Goal: Task Accomplishment & Management: Use online tool/utility

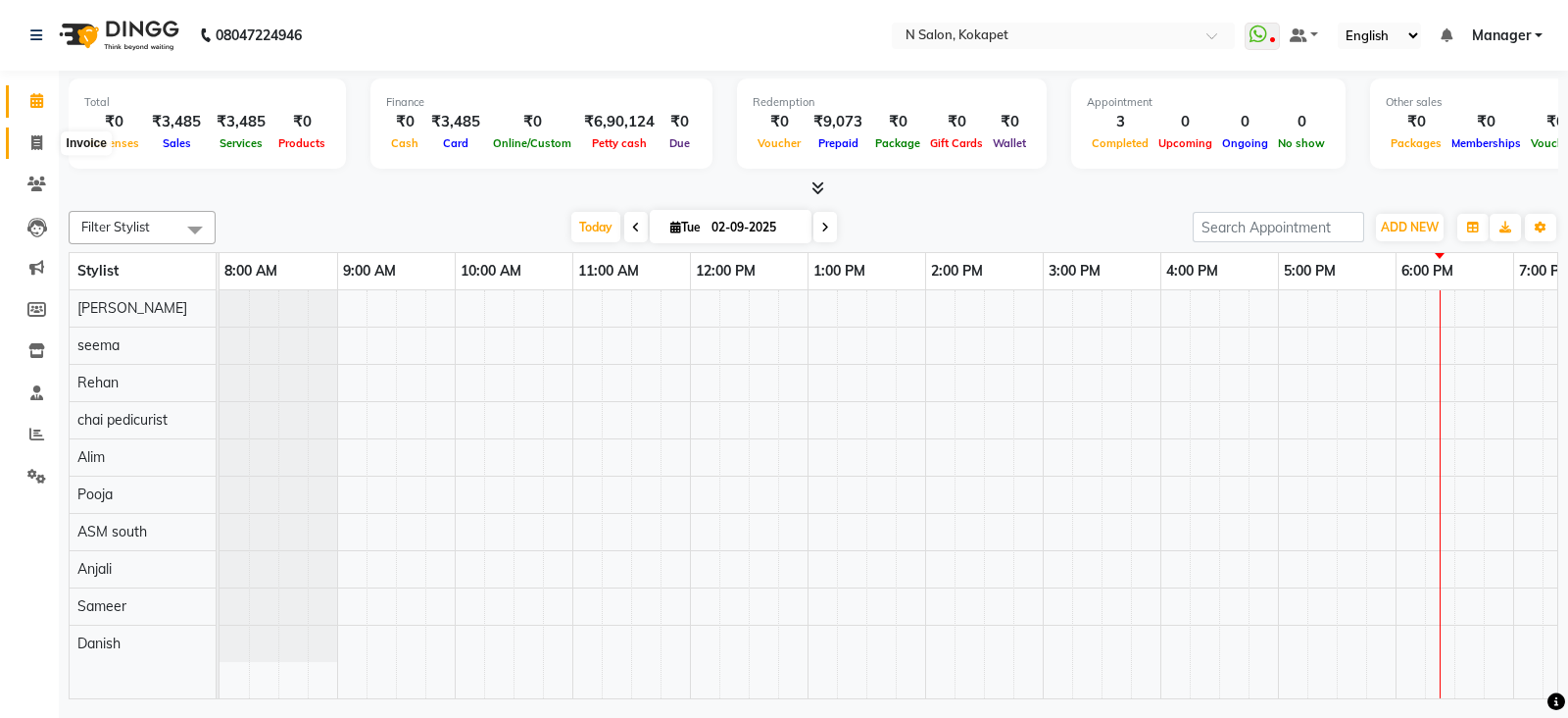
drag, startPoint x: 0, startPoint y: 0, endPoint x: 27, endPoint y: 142, distance: 144.5
click at [27, 142] on span at bounding box center [37, 144] width 34 height 23
select select "service"
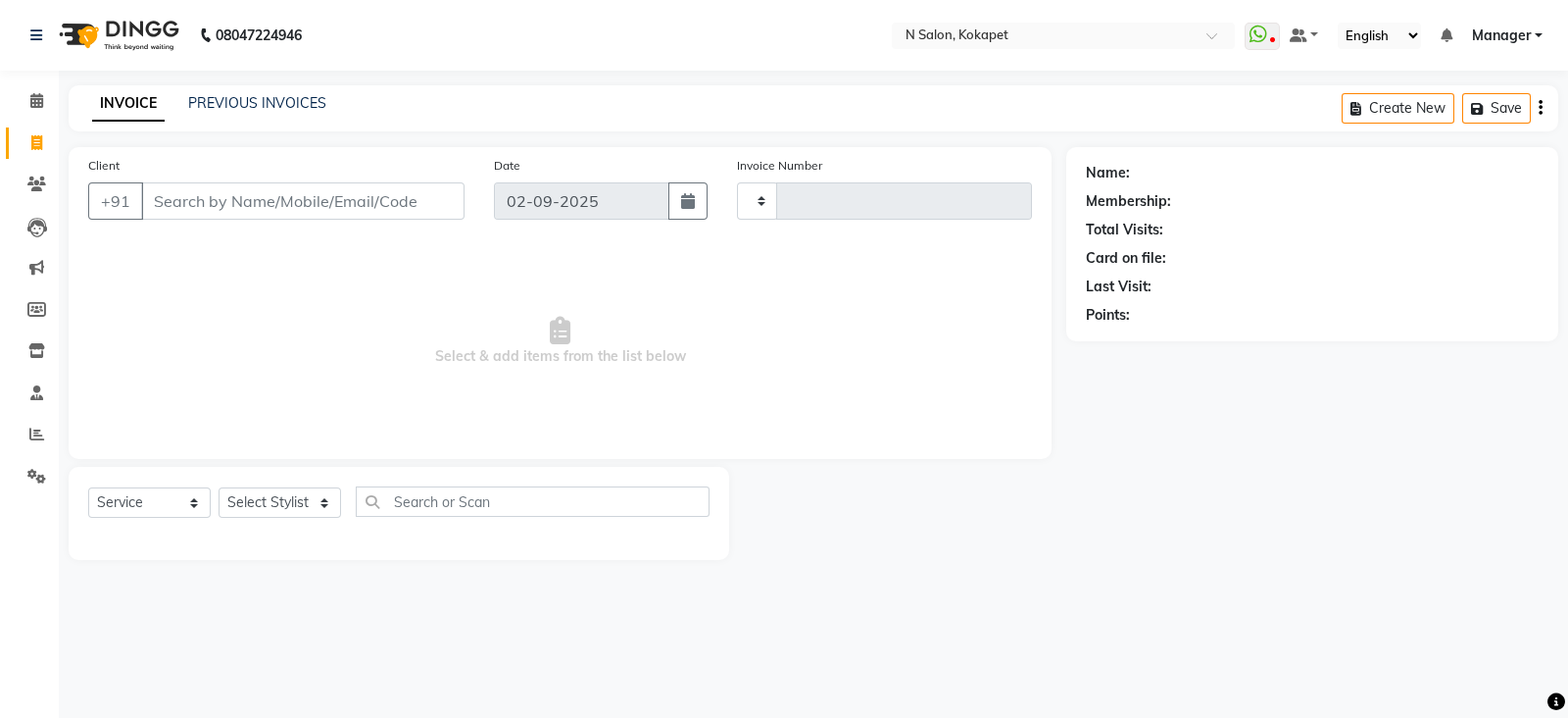
type input "1348"
select select "7256"
click at [289, 507] on select "Select Stylist [PERSON_NAME] ASM south [PERSON_NAME] pedicurist [DEMOGRAPHIC_DA…" at bounding box center [279, 503] width 123 height 30
select select "80668"
click at [218, 489] on select "Select Stylist [PERSON_NAME] ASM south [PERSON_NAME] pedicurist [DEMOGRAPHIC_DA…" at bounding box center [279, 503] width 123 height 30
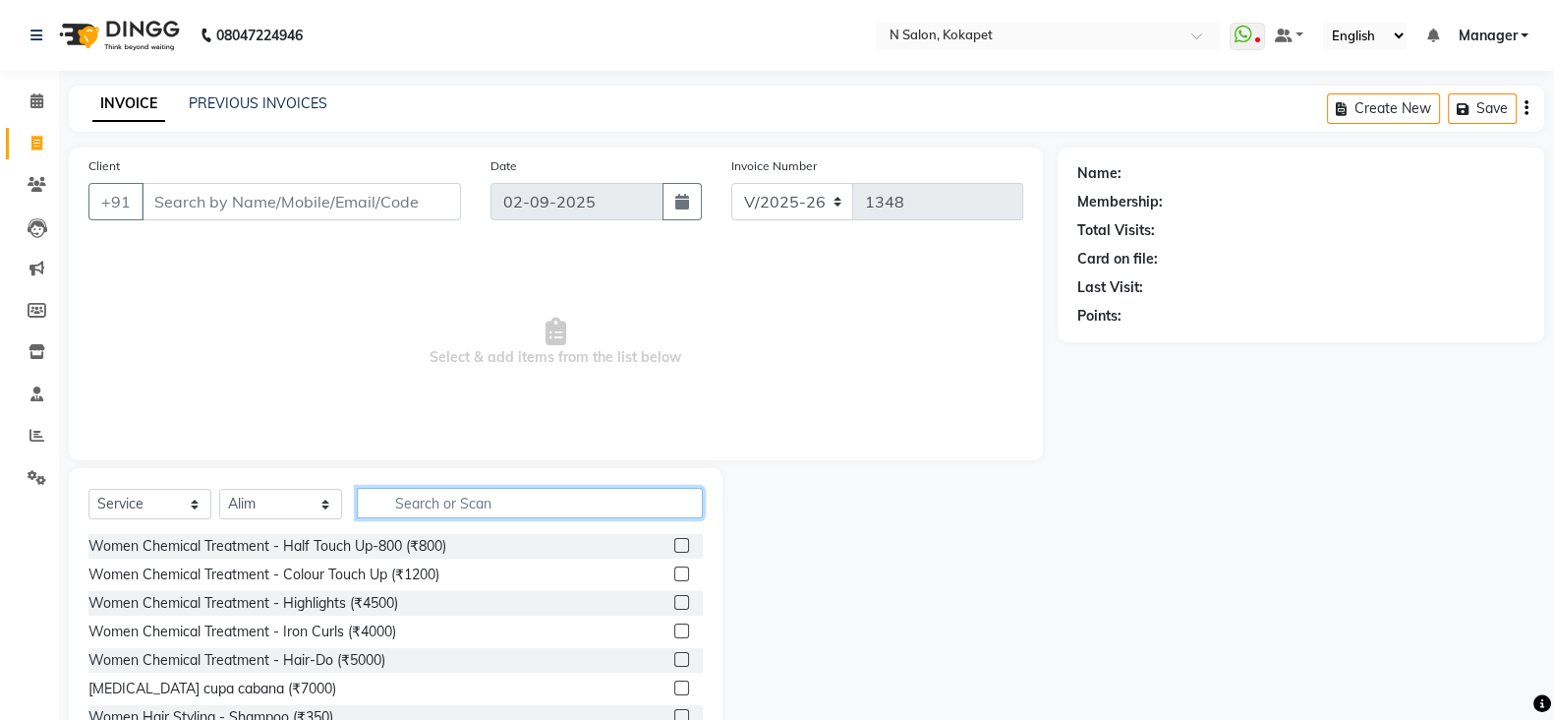
click at [468, 508] on input "text" at bounding box center [530, 503] width 346 height 30
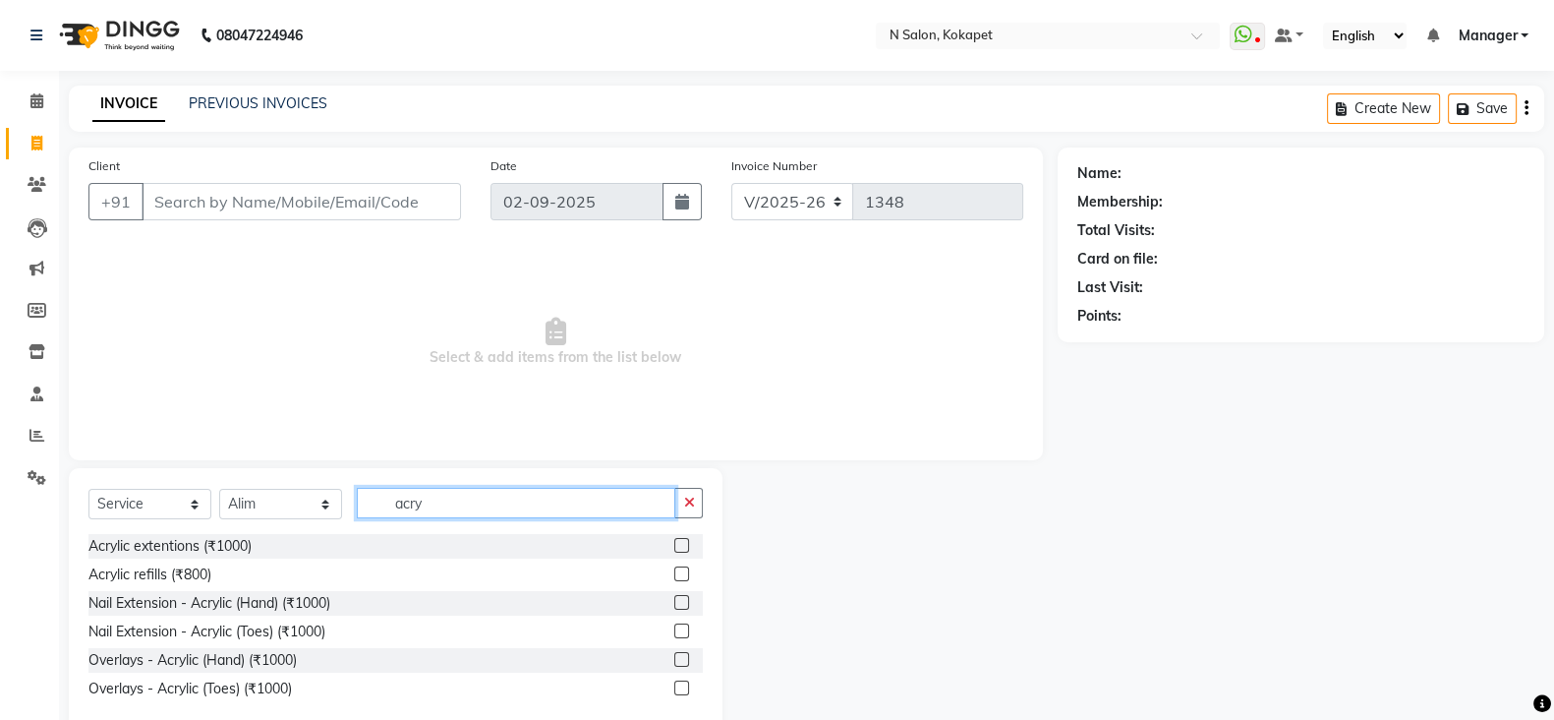
type input "acry"
drag, startPoint x: 159, startPoint y: 557, endPoint x: 167, endPoint y: 548, distance: 11.8
click at [167, 548] on div "Acrylic extentions (₹1000)" at bounding box center [169, 546] width 163 height 21
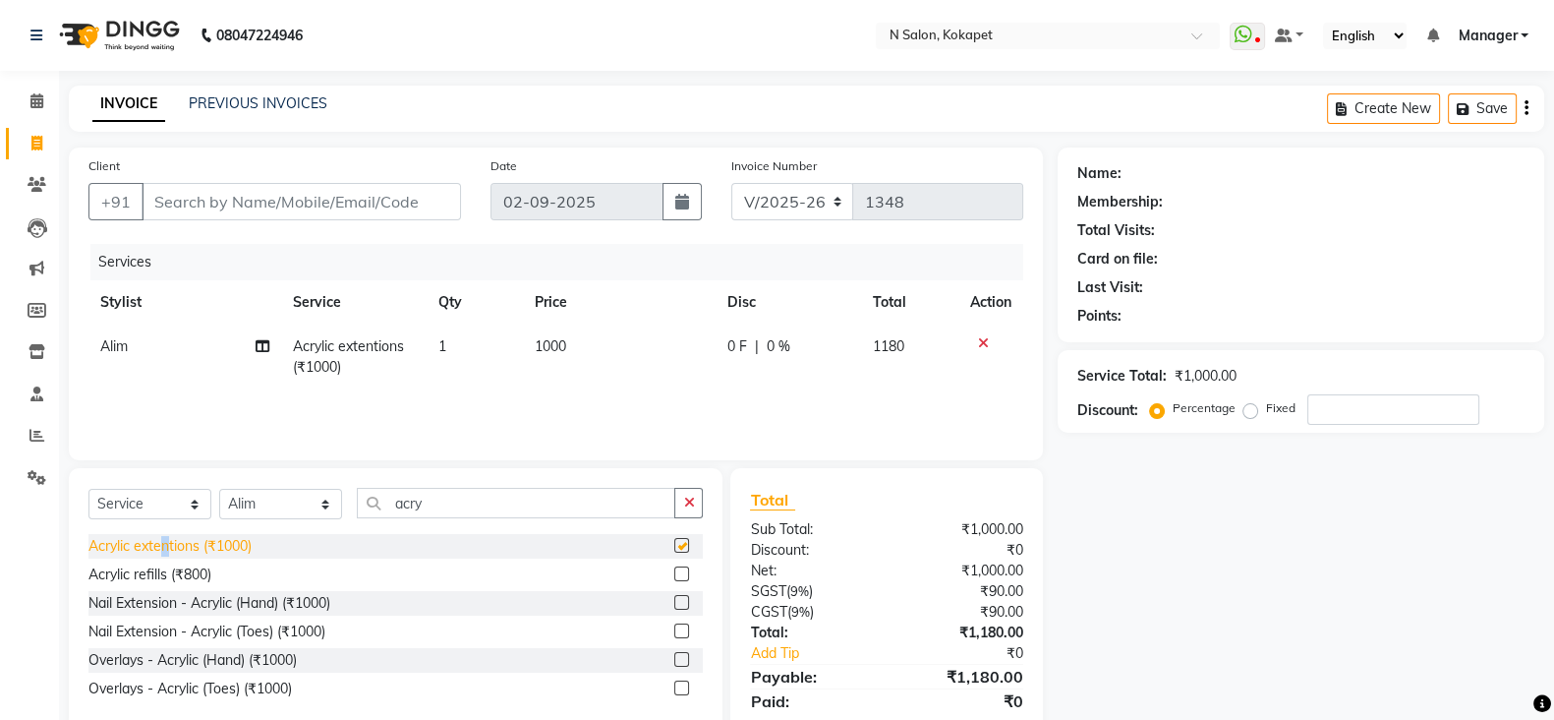
checkbox input "false"
drag, startPoint x: 444, startPoint y: 508, endPoint x: 320, endPoint y: 508, distance: 123.9
click at [320, 508] on div "Select Service Product Membership Package Voucher Prepaid Gift Card Select Styl…" at bounding box center [395, 511] width 614 height 46
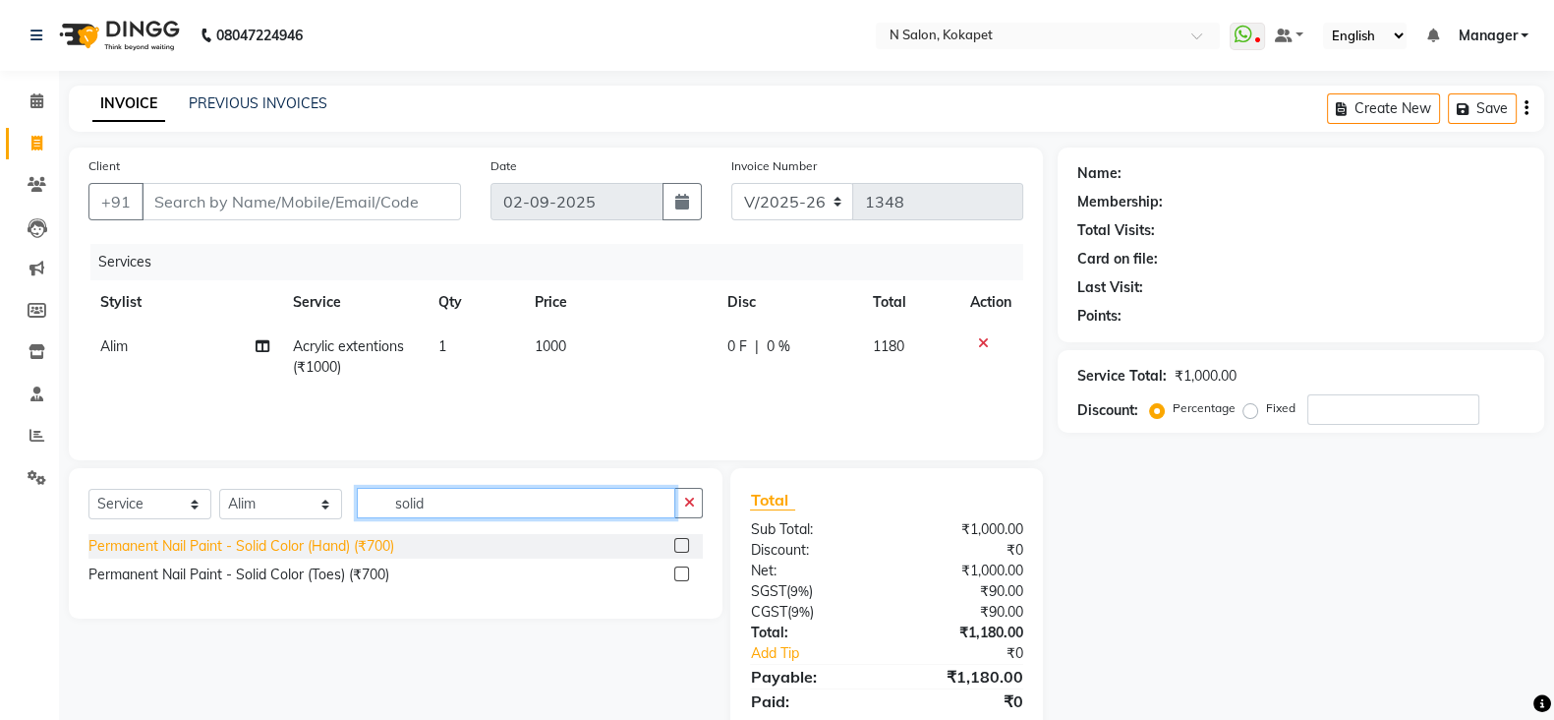
type input "solid"
click at [313, 552] on div "Permanent Nail Paint - Solid Color (Hand) (₹700)" at bounding box center [241, 546] width 306 height 21
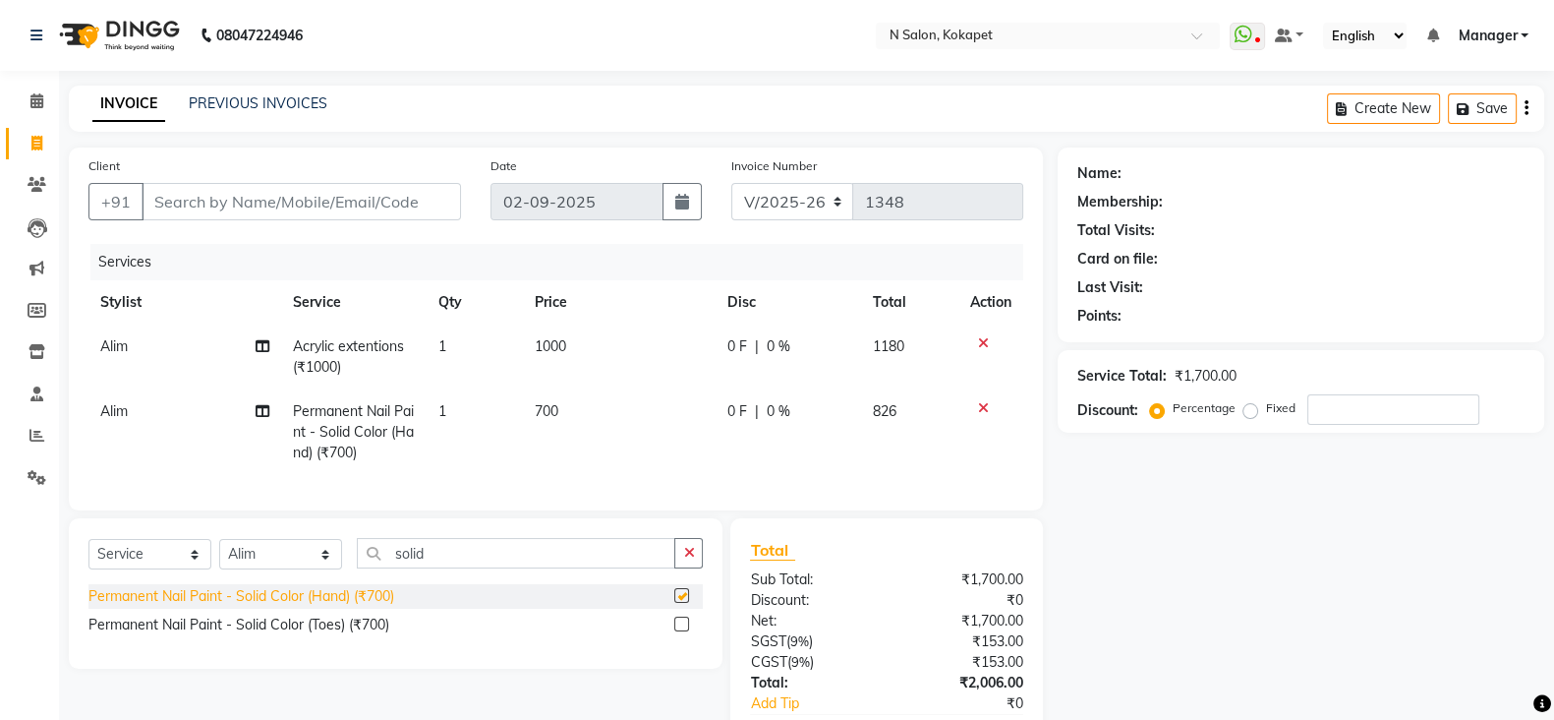
checkbox input "false"
click at [123, 569] on select "Select Service Product Membership Package Voucher Prepaid Gift Card" at bounding box center [149, 554] width 123 height 30
select select "product"
click at [88, 558] on select "Select Service Product Membership Package Voucher Prepaid Gift Card" at bounding box center [149, 554] width 123 height 30
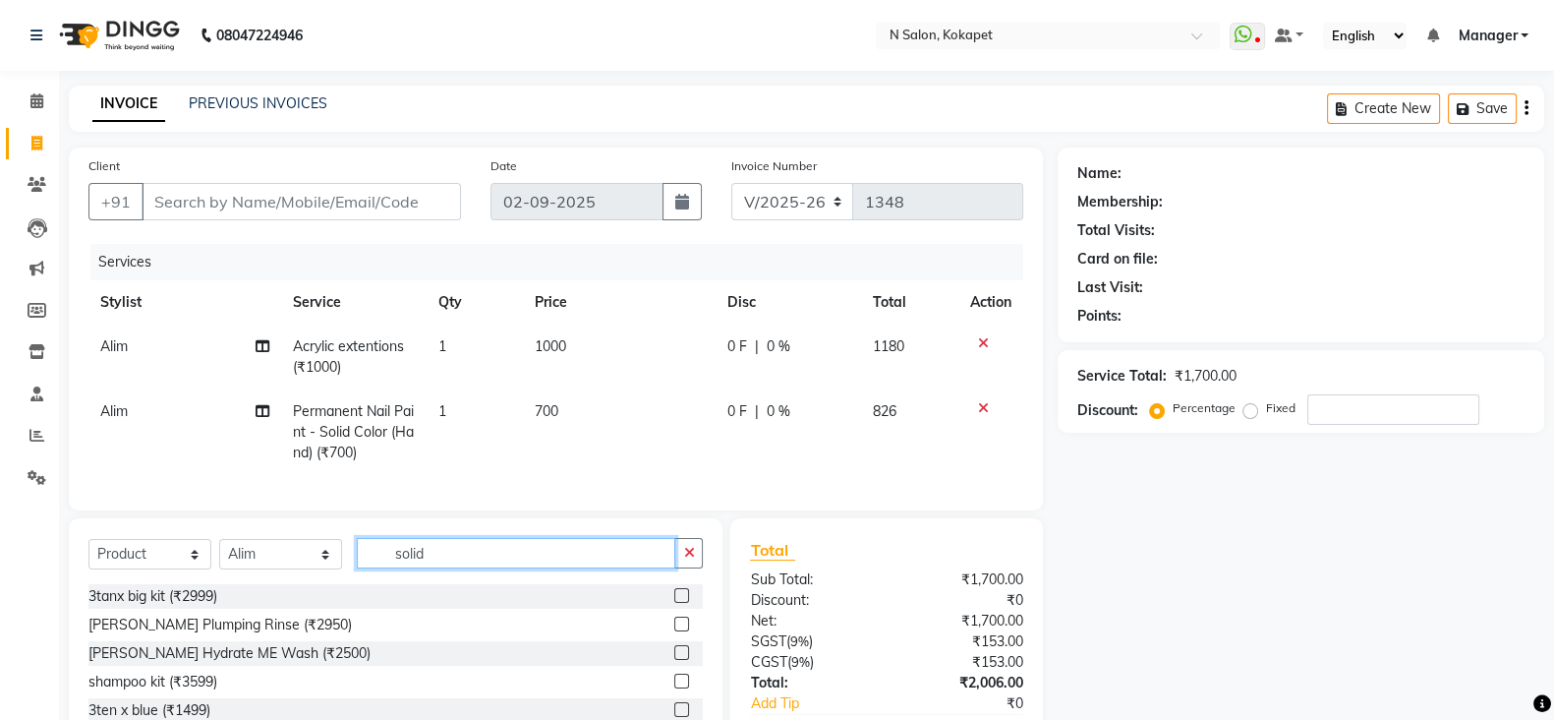
drag, startPoint x: 459, startPoint y: 563, endPoint x: 262, endPoint y: 549, distance: 197.1
click at [262, 549] on div "Select Service Product Membership Package Voucher Prepaid Gift Card Select Styl…" at bounding box center [396, 663] width 654 height 290
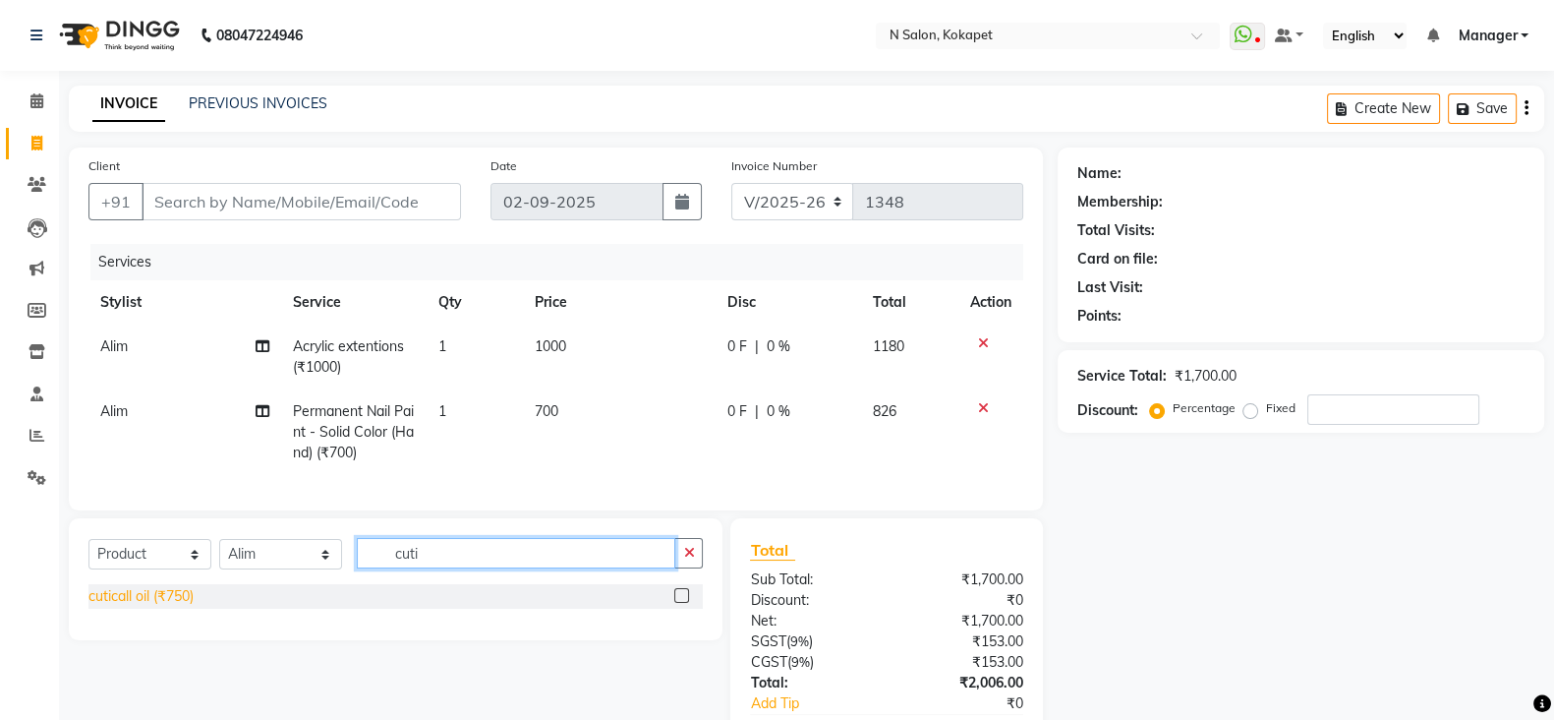
type input "cuti"
click at [156, 606] on div "cuticall oil (₹750)" at bounding box center [140, 596] width 105 height 21
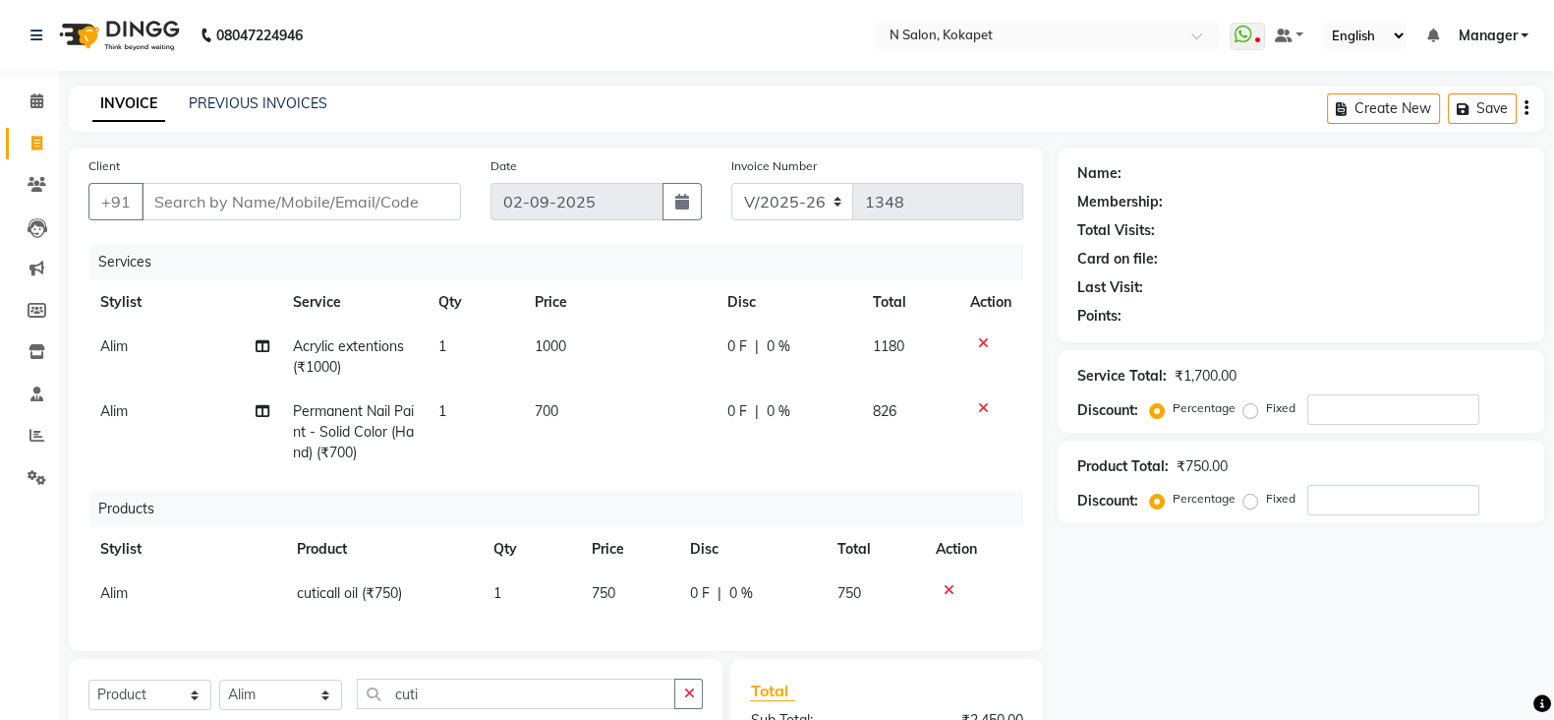
checkbox input "false"
click at [632, 593] on td "750" at bounding box center [629, 593] width 98 height 44
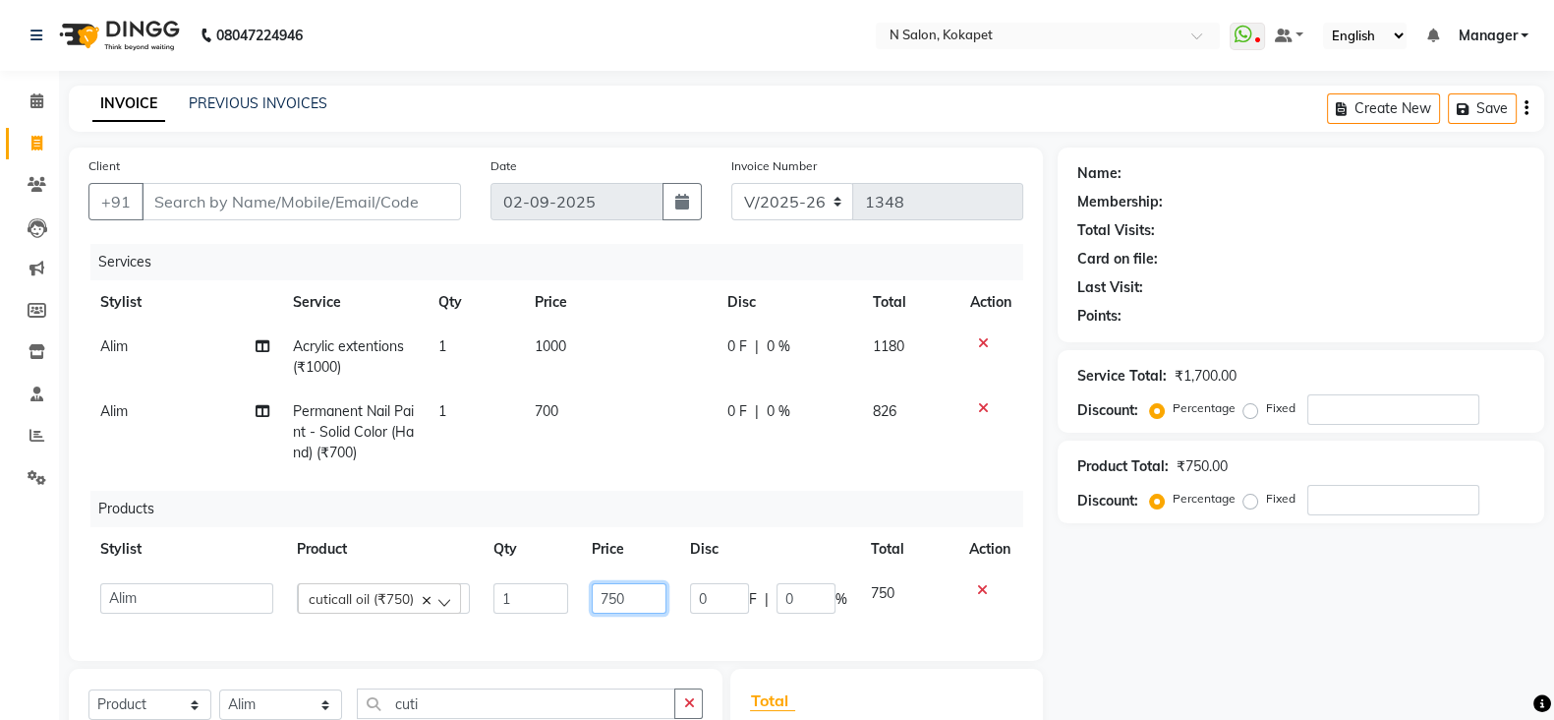
drag, startPoint x: 656, startPoint y: 591, endPoint x: 526, endPoint y: 591, distance: 129.7
click at [526, 591] on tr "[PERSON_NAME] ASM south [PERSON_NAME] pedicurist [DEMOGRAPHIC_DATA] Manager Poo…" at bounding box center [555, 598] width 935 height 54
type input "600"
click at [628, 507] on div "Products" at bounding box center [564, 508] width 948 height 36
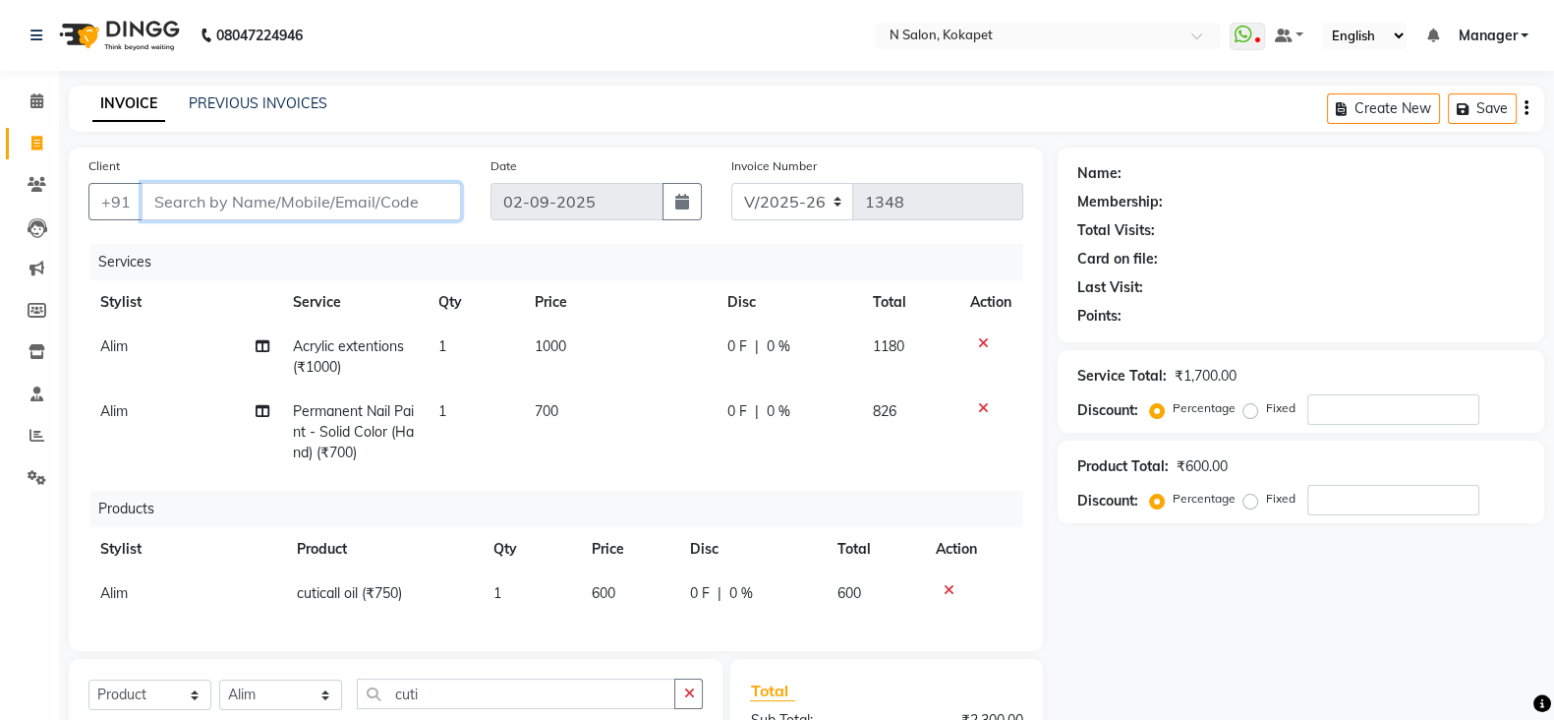
click at [241, 216] on input "Client" at bounding box center [301, 201] width 319 height 37
type input "9"
type input "0"
type input "9986932391"
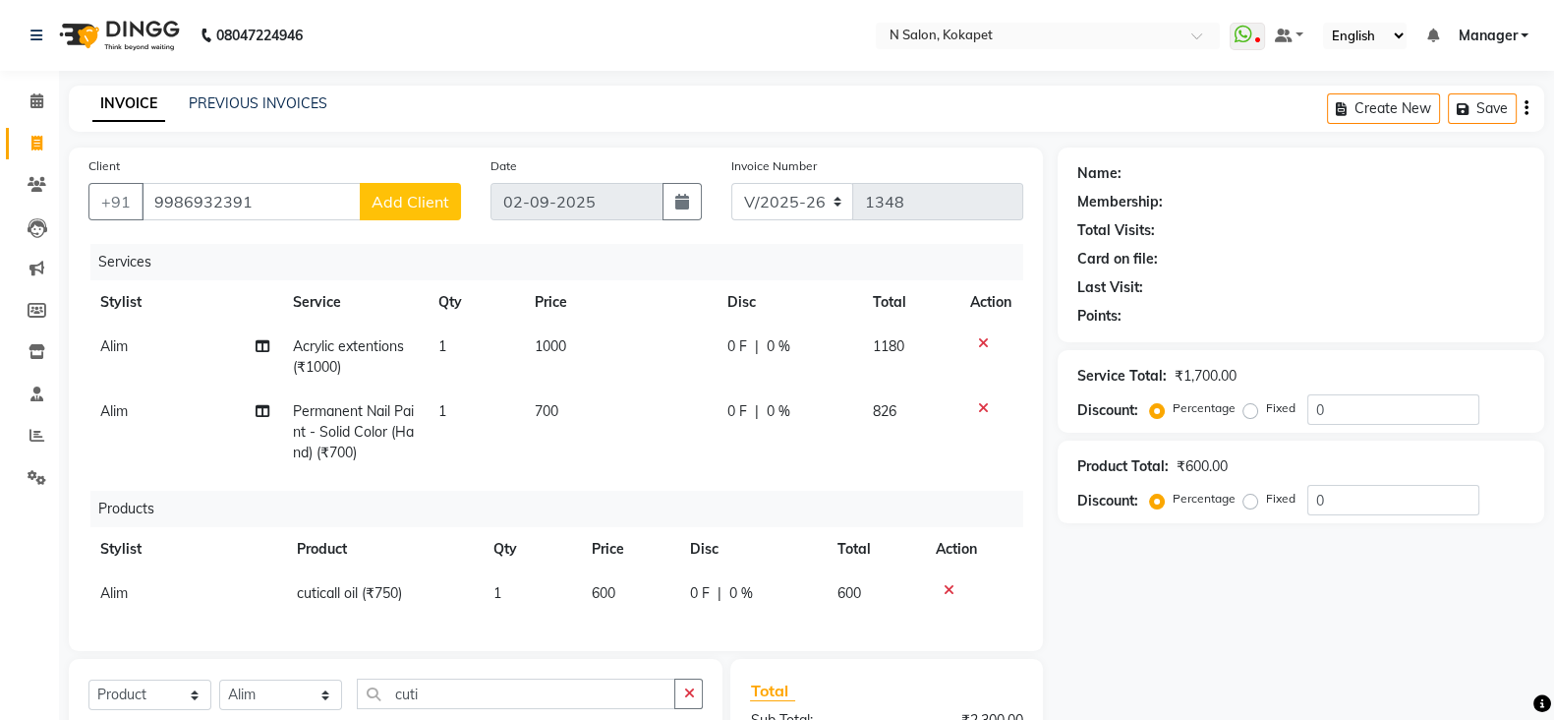
click at [414, 208] on span "Add Client" at bounding box center [411, 202] width 78 height 20
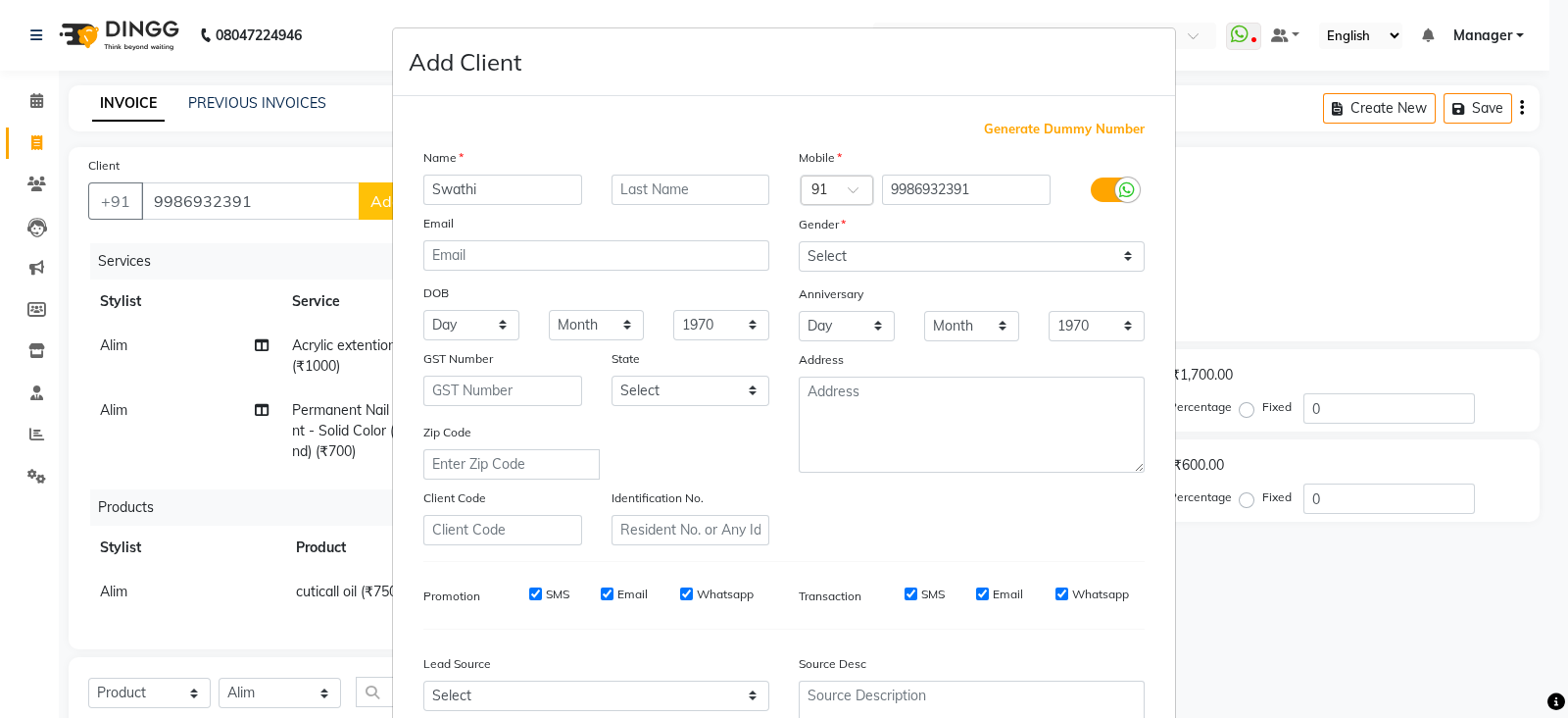
type input "Swathi"
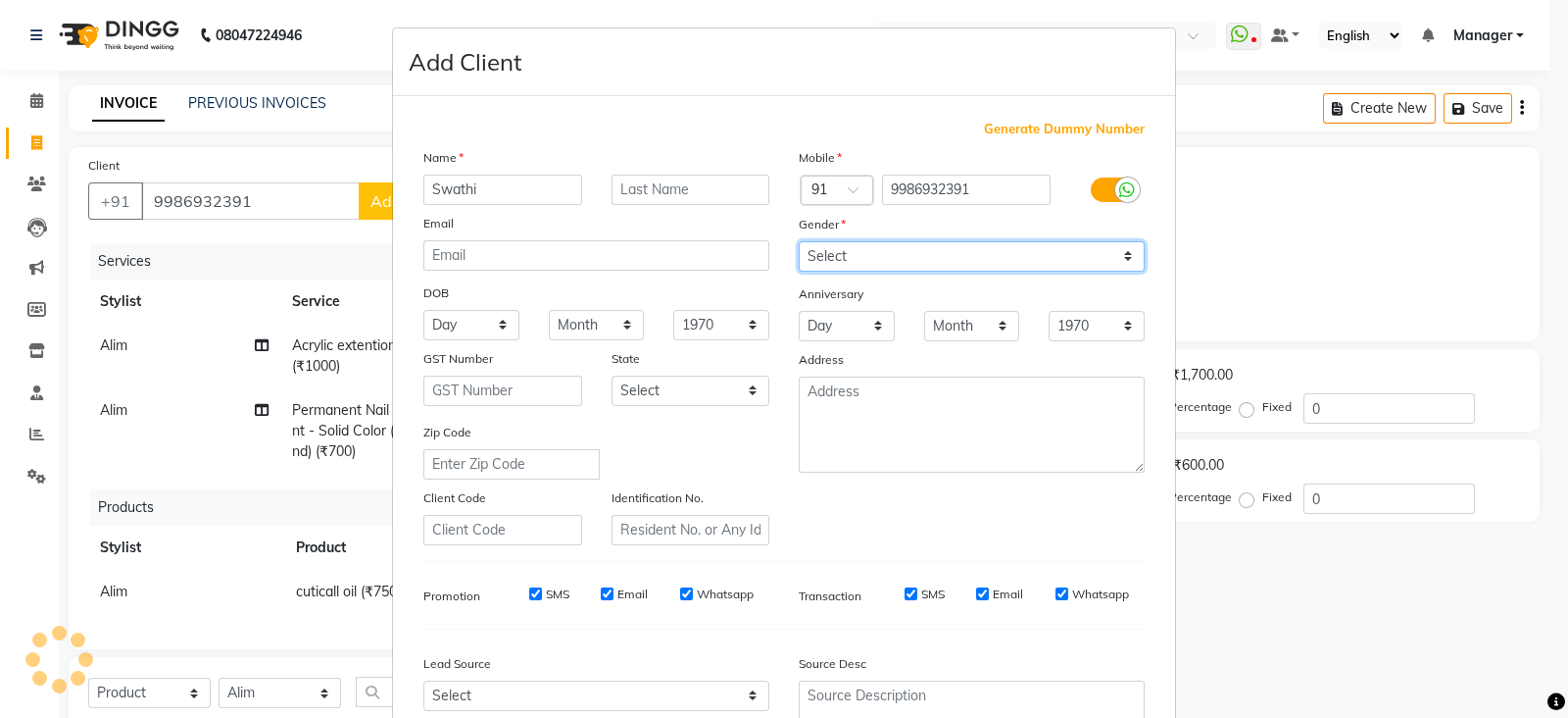
click at [1007, 261] on select "Select [DEMOGRAPHIC_DATA] [DEMOGRAPHIC_DATA] Other Prefer Not To Say" at bounding box center [971, 256] width 346 height 30
select select "[DEMOGRAPHIC_DATA]"
click at [798, 242] on select "Select [DEMOGRAPHIC_DATA] [DEMOGRAPHIC_DATA] Other Prefer Not To Say" at bounding box center [971, 256] width 346 height 30
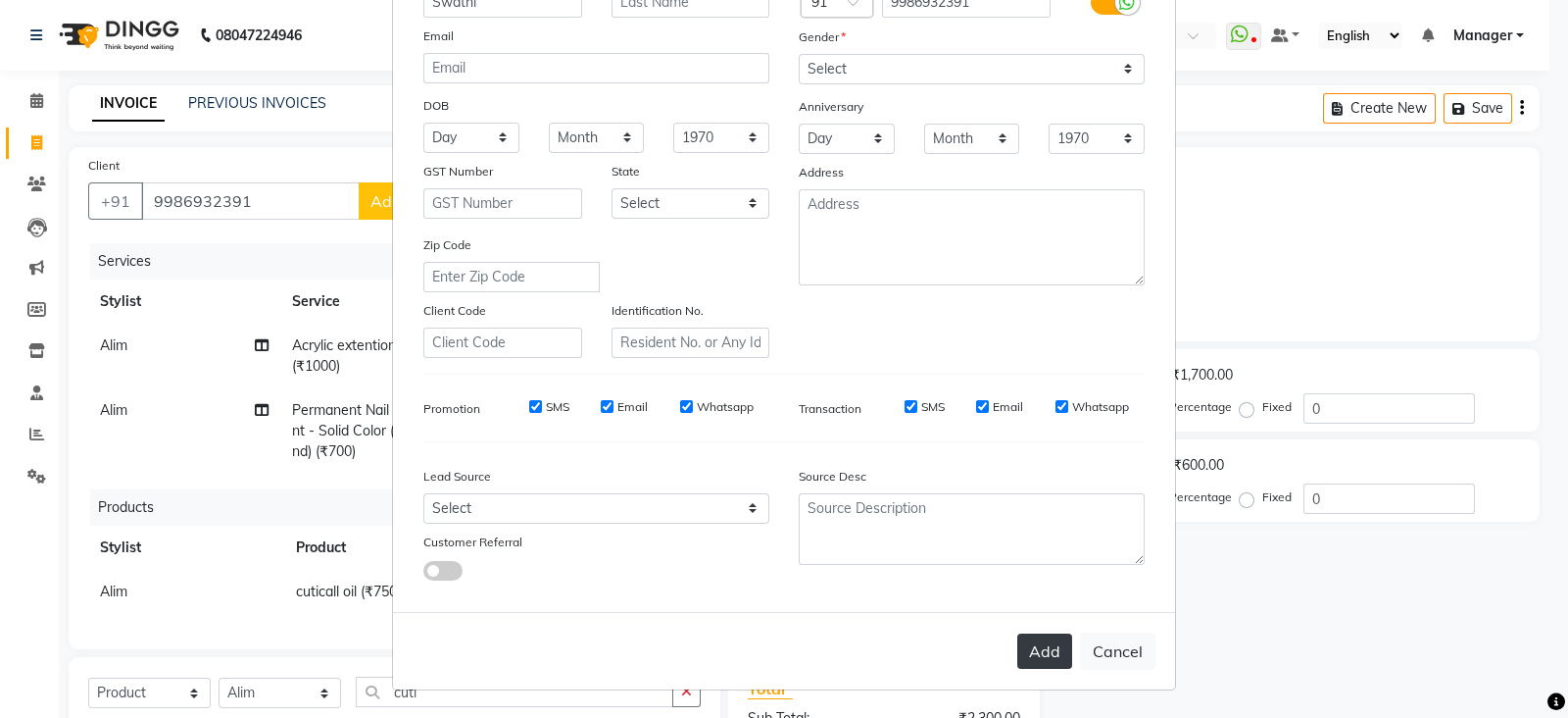
click at [1038, 639] on button "Add" at bounding box center [1044, 650] width 55 height 35
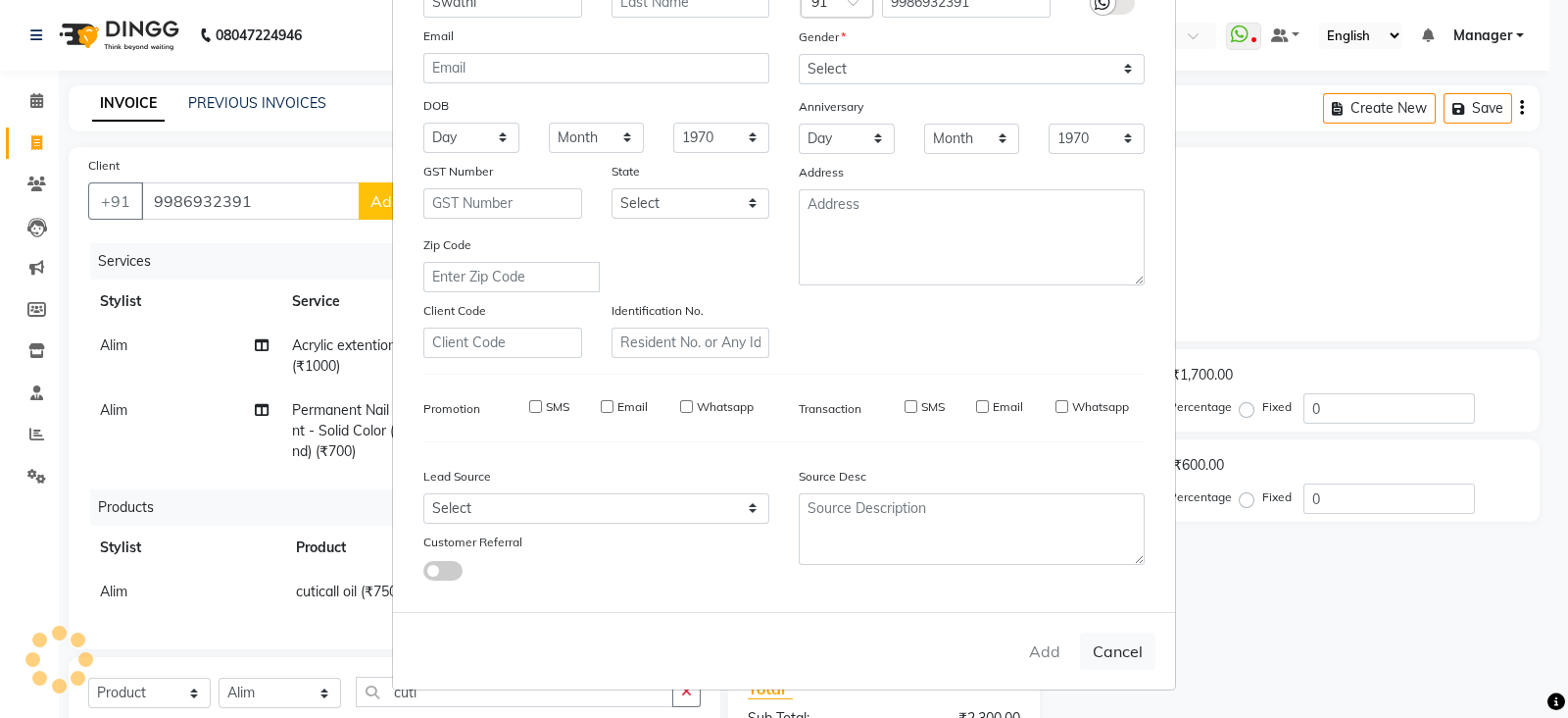
select select
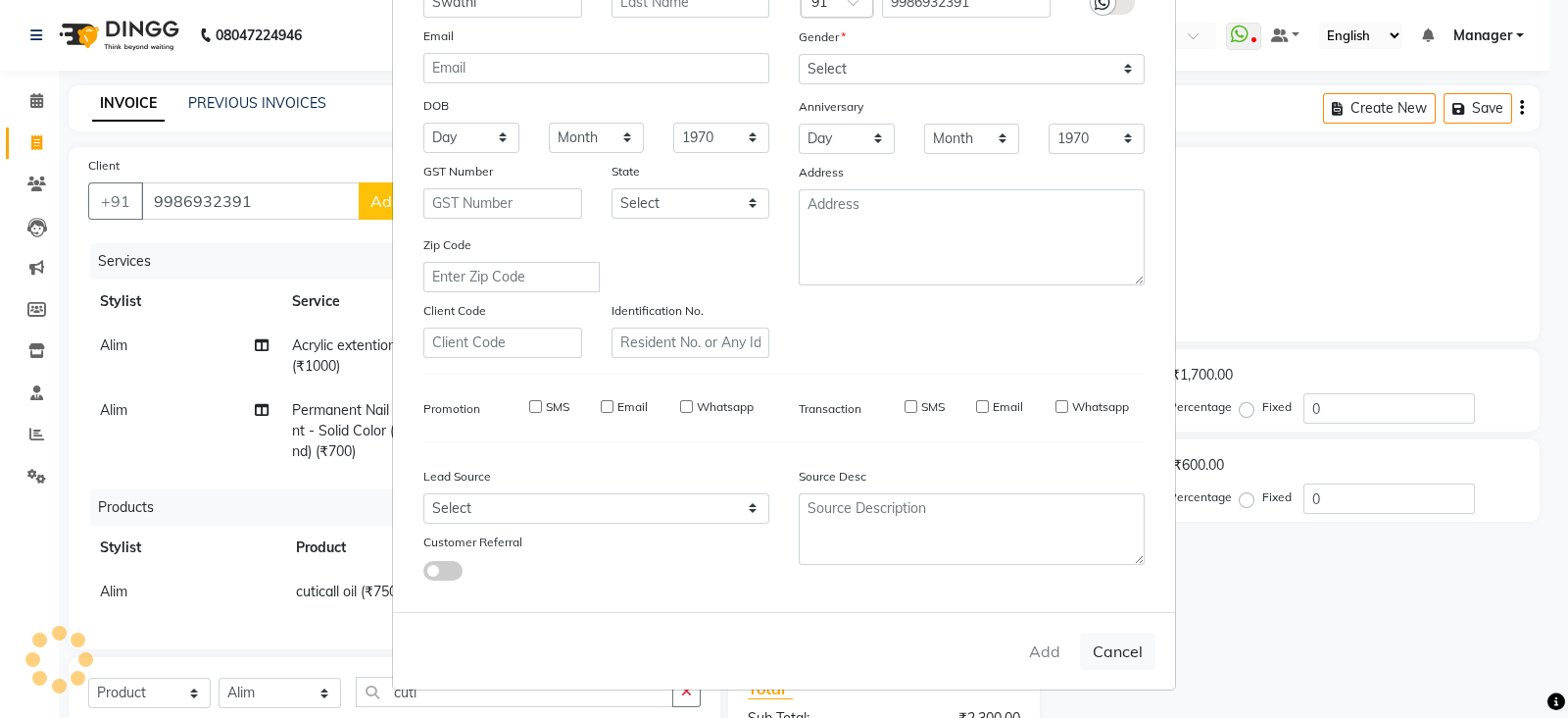
select select
checkbox input "false"
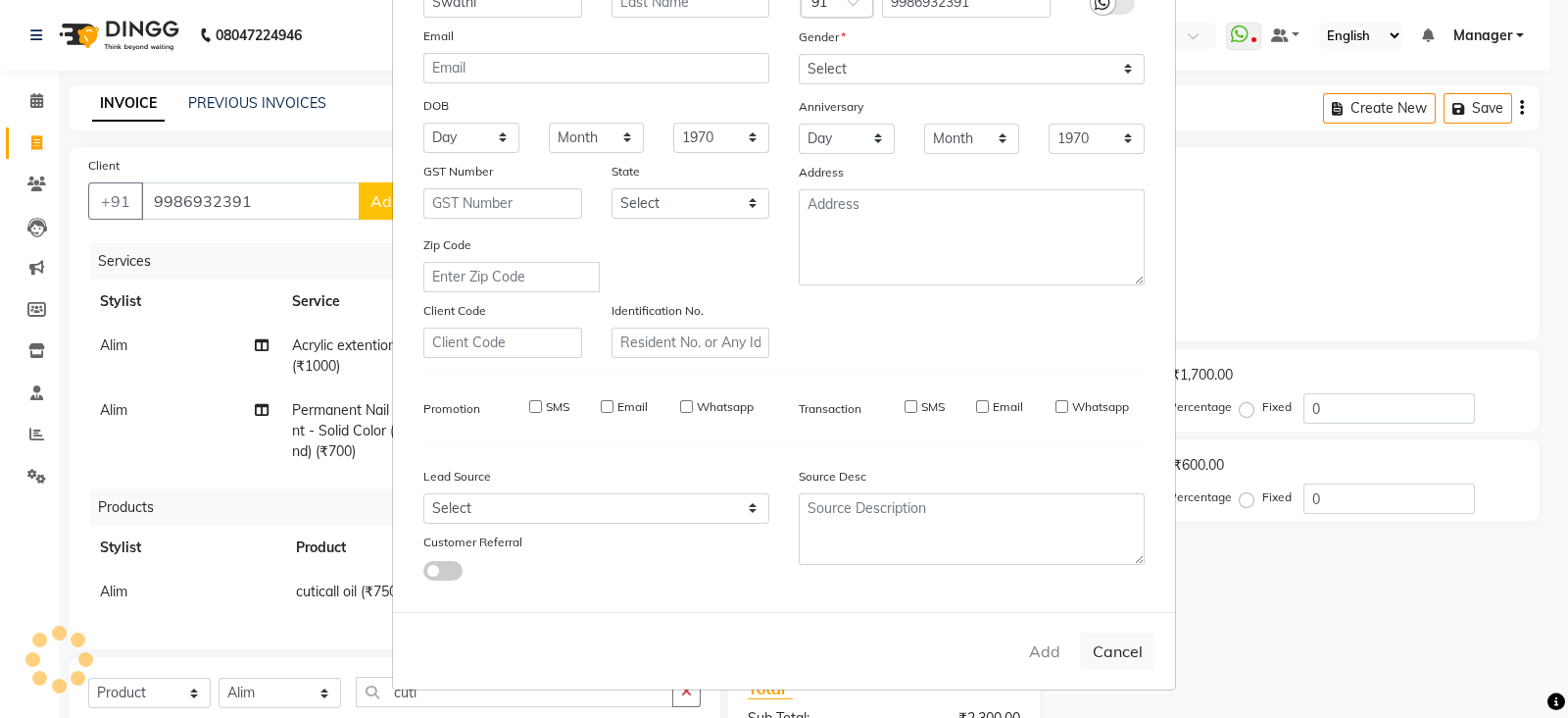
checkbox input "false"
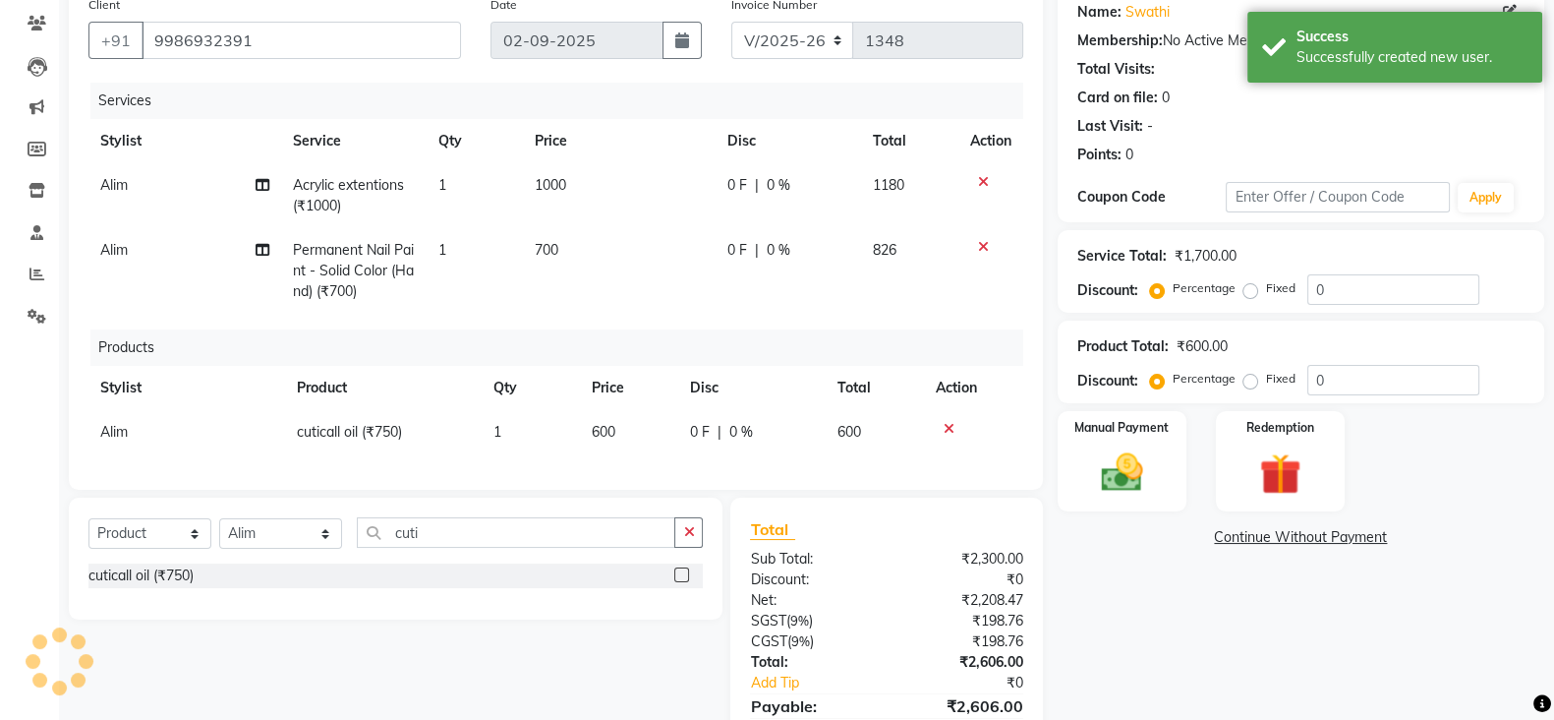
scroll to position [277, 0]
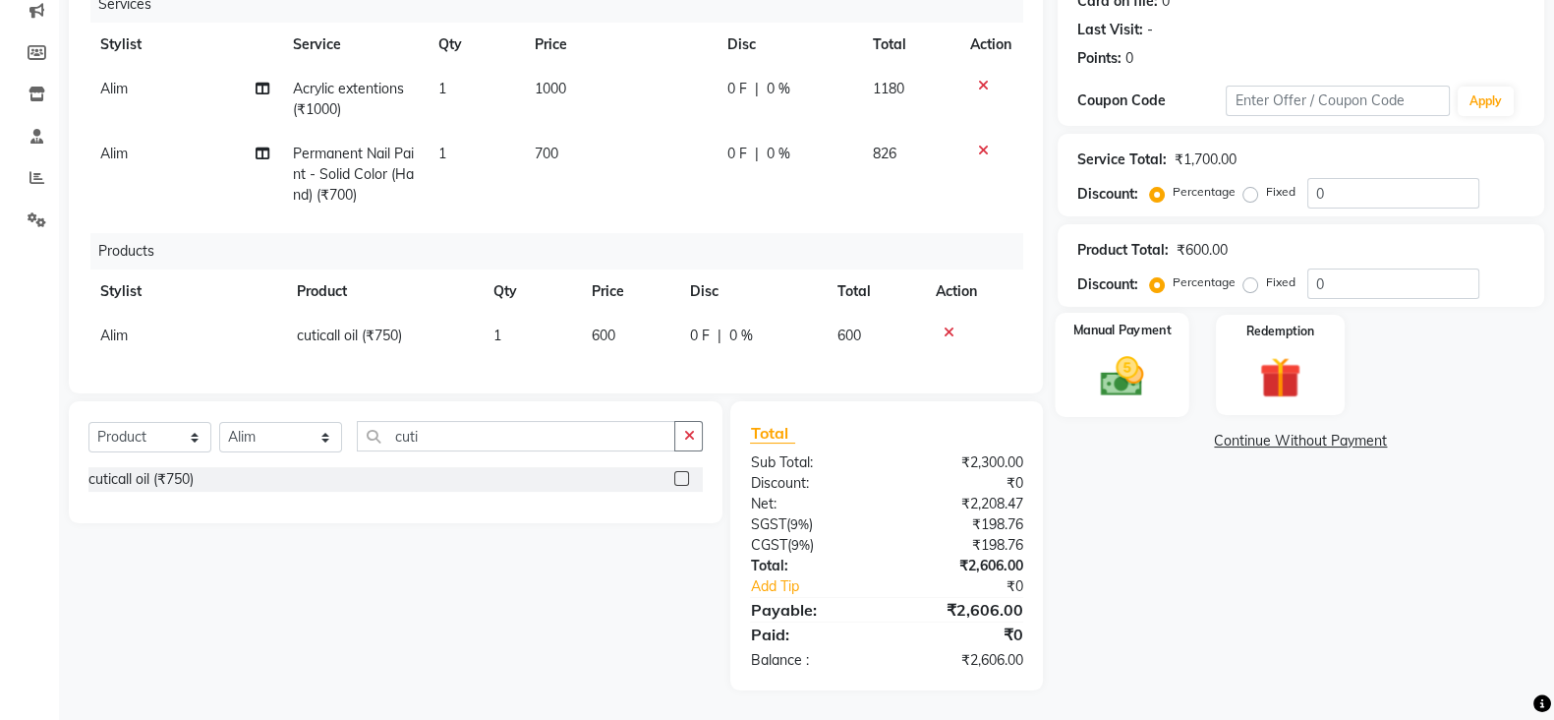
click at [1125, 351] on img at bounding box center [1122, 375] width 70 height 49
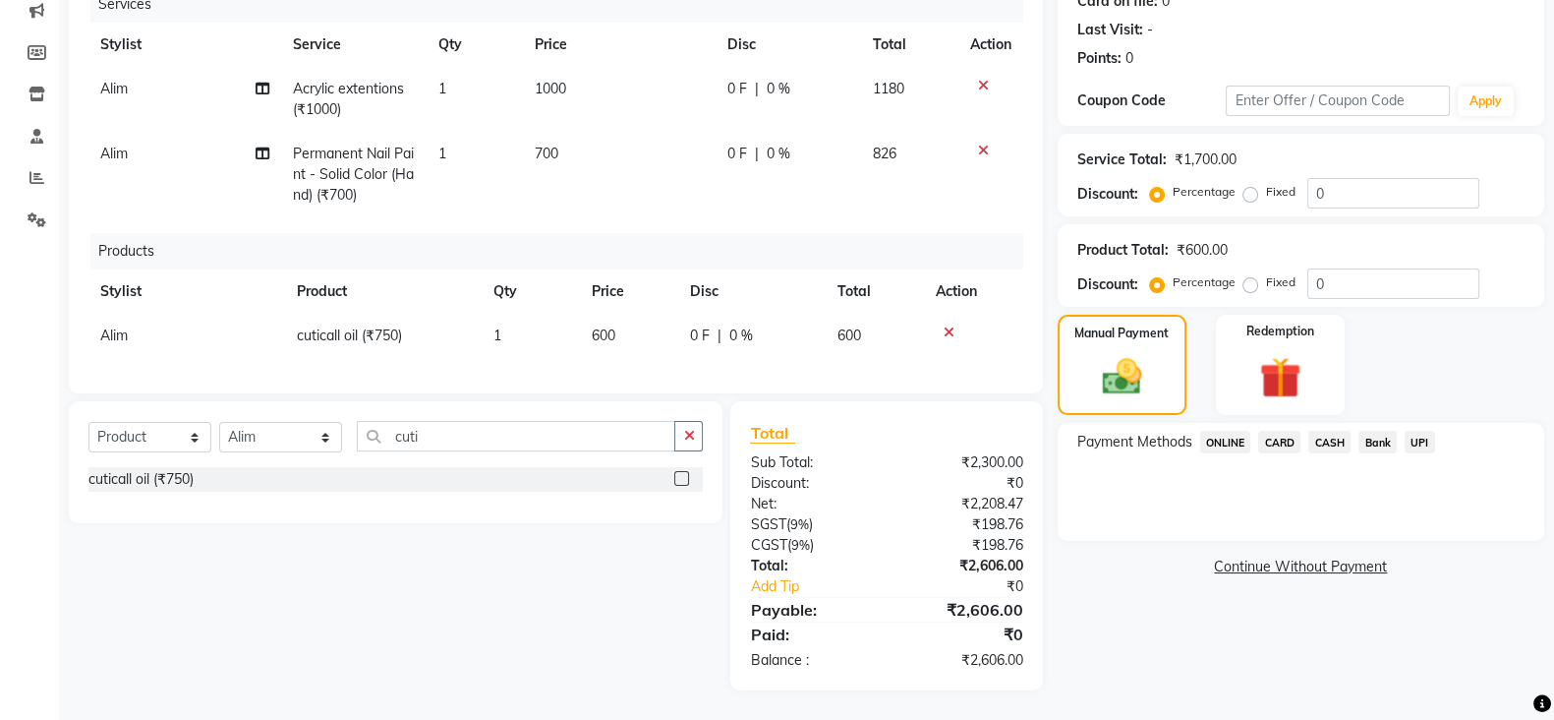
click at [1227, 431] on span "ONLINE" at bounding box center [1225, 442] width 51 height 23
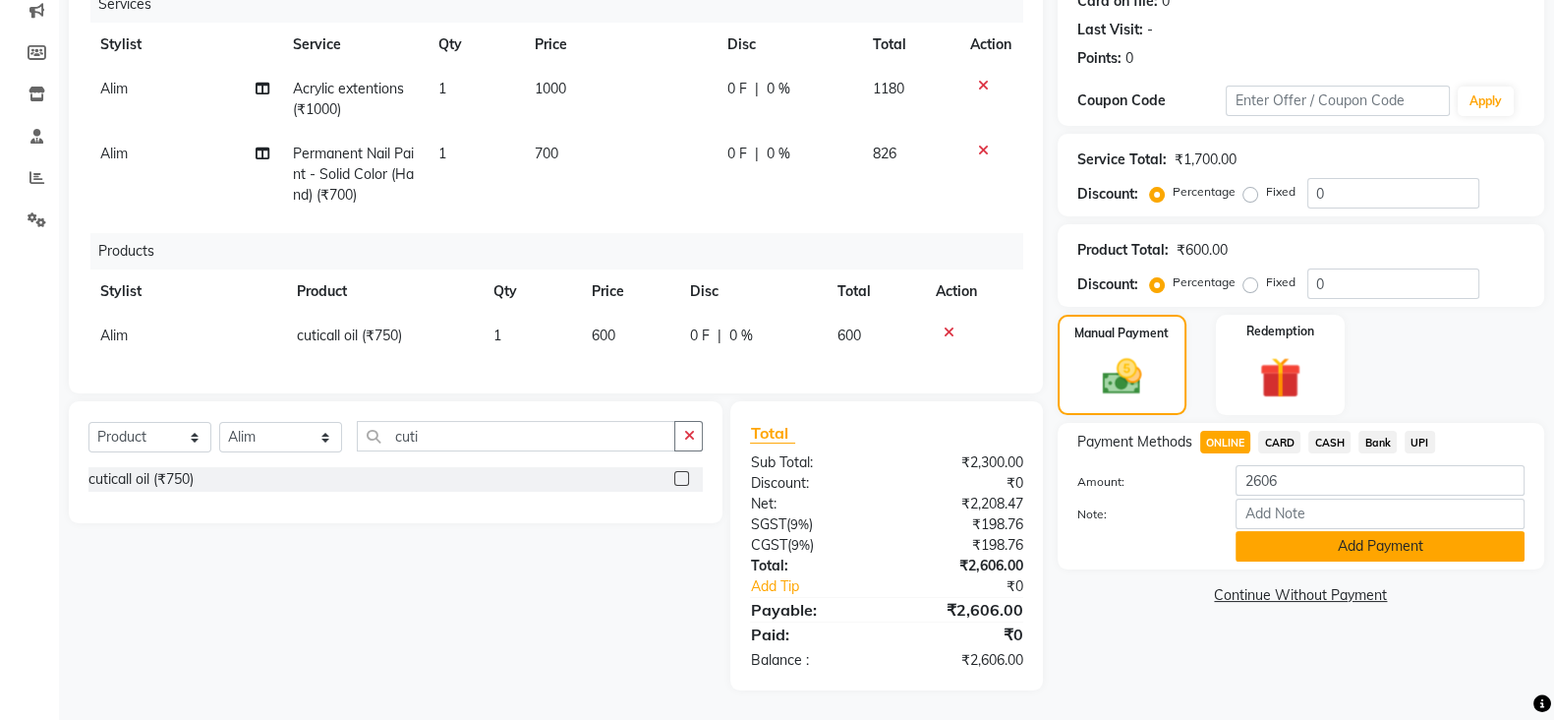
click at [1311, 531] on button "Add Payment" at bounding box center [1380, 546] width 289 height 30
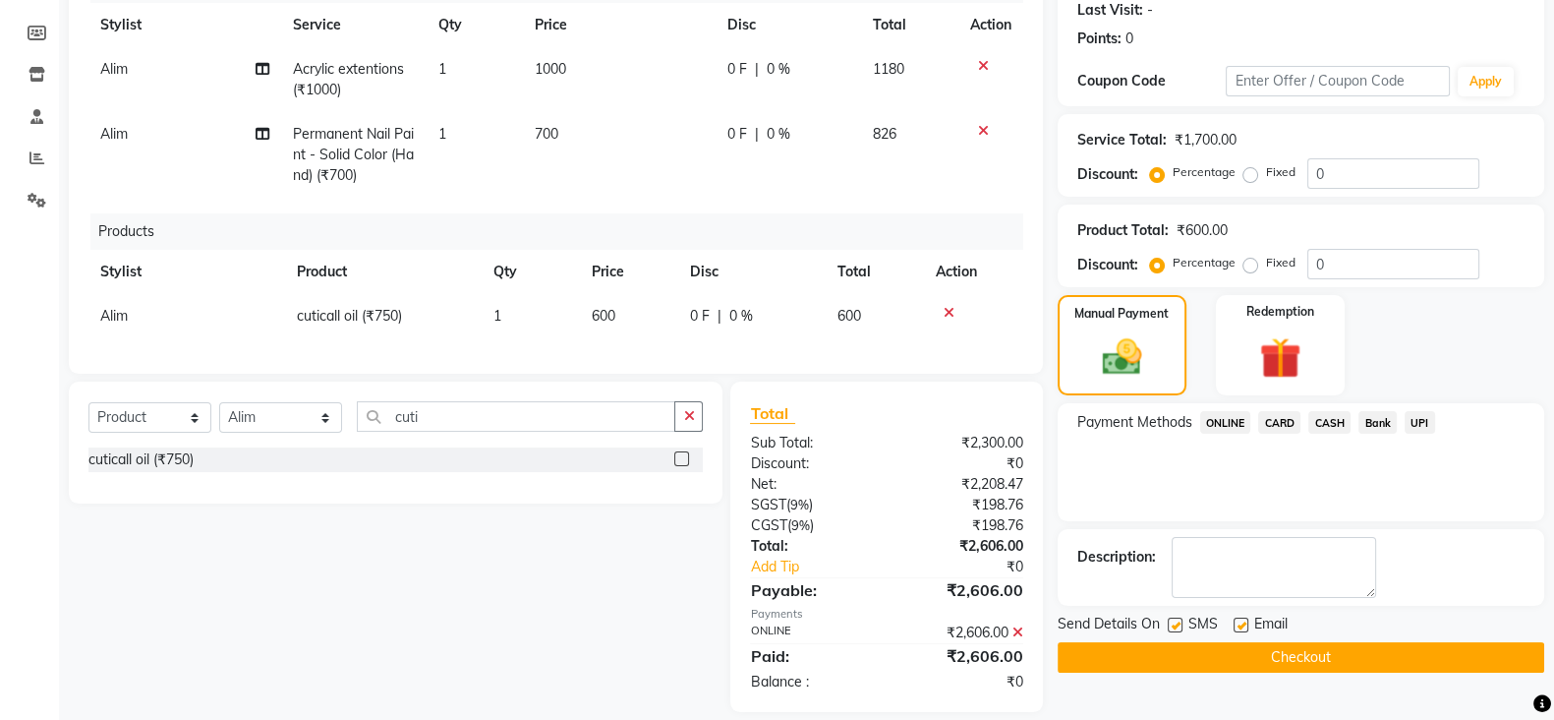
scroll to position [318, 0]
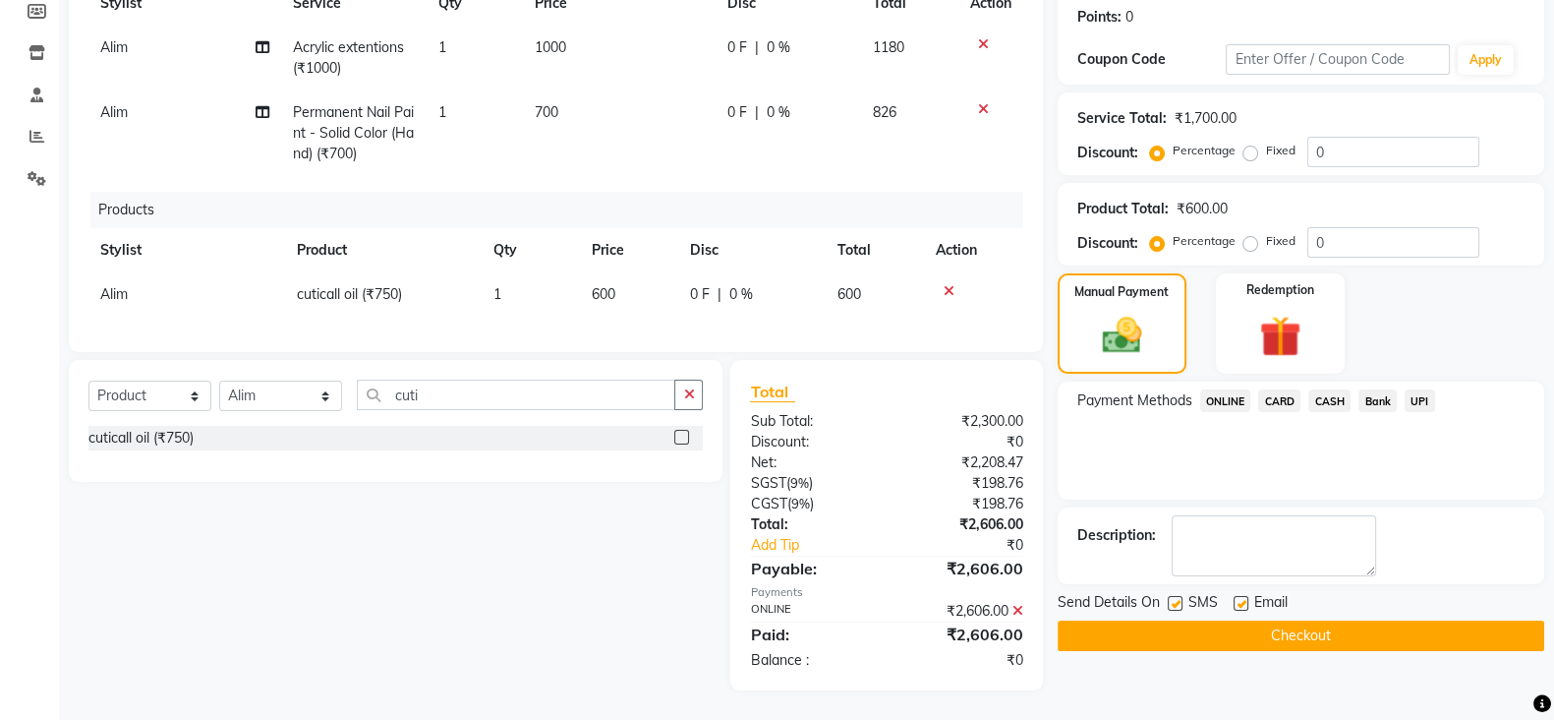
click at [1296, 620] on button "Checkout" at bounding box center [1301, 635] width 487 height 30
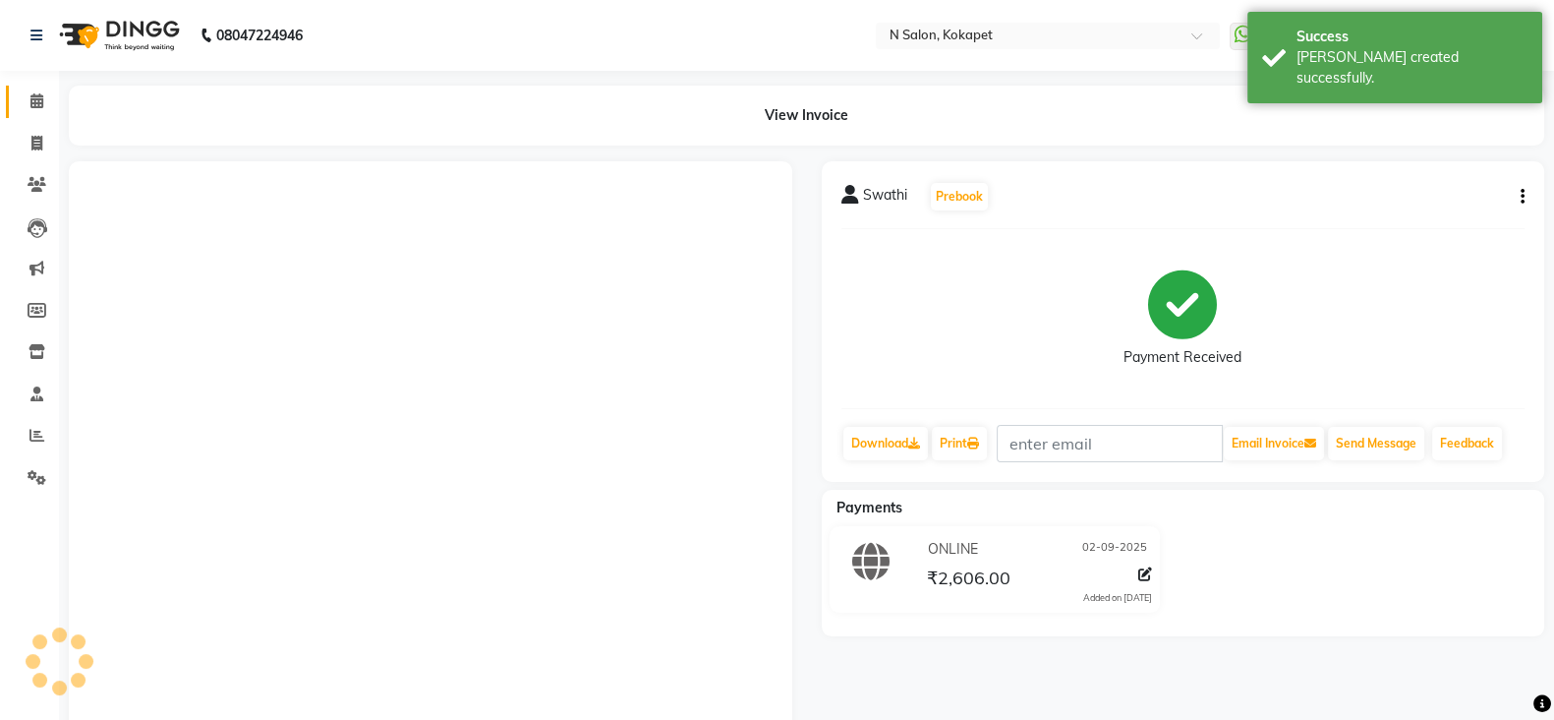
click at [37, 105] on icon at bounding box center [36, 100] width 13 height 15
